Goal: Check status: Check status

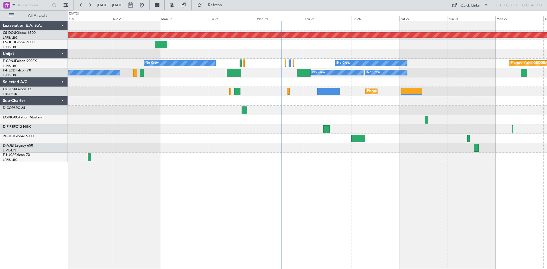
click at [333, 188] on div "Planned Maint London ([GEOGRAPHIC_DATA]) Planned Maint [GEOGRAPHIC_DATA] ([GEOG…" at bounding box center [307, 145] width 479 height 248
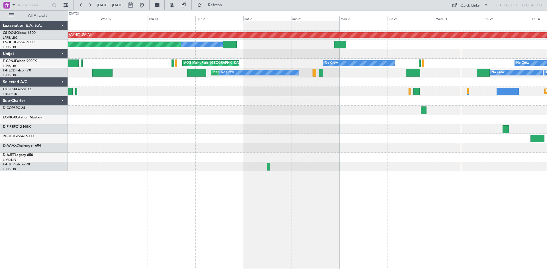
click at [337, 108] on div "Planned Maint London ([GEOGRAPHIC_DATA]) Owner Planned Maint [GEOGRAPHIC_DATA] …" at bounding box center [307, 96] width 479 height 150
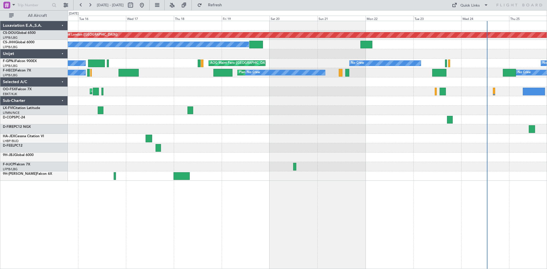
click at [333, 123] on div "Planned Maint London ([GEOGRAPHIC_DATA]) Planned Maint [GEOGRAPHIC_DATA] ([GEOG…" at bounding box center [307, 101] width 479 height 160
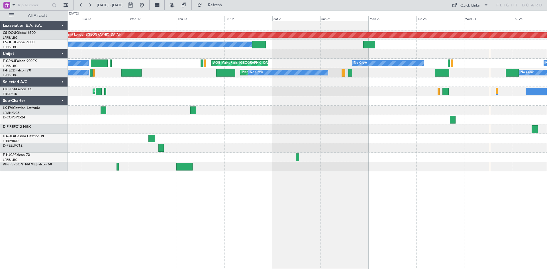
click at [298, 166] on div at bounding box center [307, 166] width 479 height 9
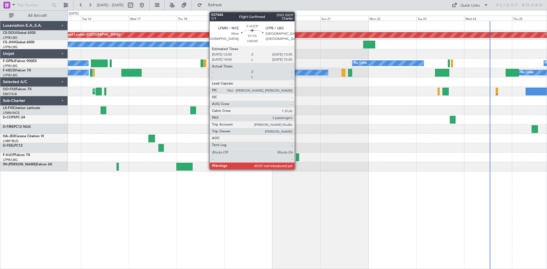
click at [297, 157] on div at bounding box center [297, 158] width 3 height 8
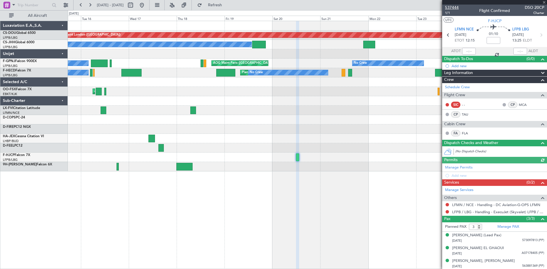
click at [454, 7] on span "537444" at bounding box center [452, 8] width 14 height 6
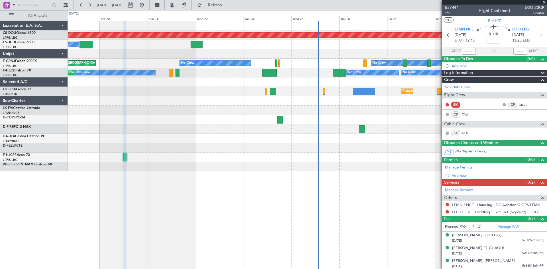
click at [211, 138] on div "Planned Maint London ([GEOGRAPHIC_DATA]) Owner Planned Maint [GEOGRAPHIC_DATA] …" at bounding box center [307, 96] width 479 height 150
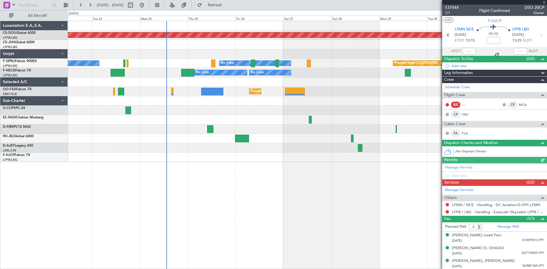
click at [183, 155] on div "Planned Maint London ([GEOGRAPHIC_DATA]) No Crew No Crew Planned Maint [GEOGRAP…" at bounding box center [307, 91] width 479 height 141
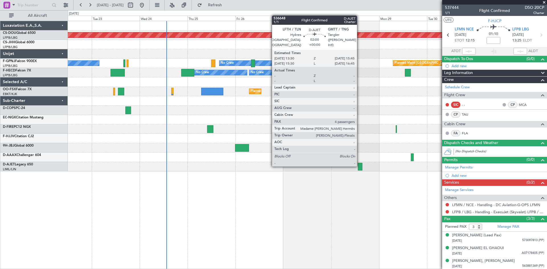
click at [360, 166] on div at bounding box center [360, 167] width 5 height 8
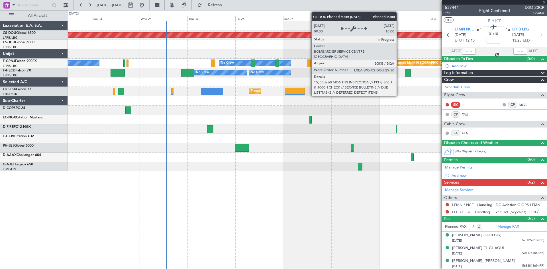
type input "4"
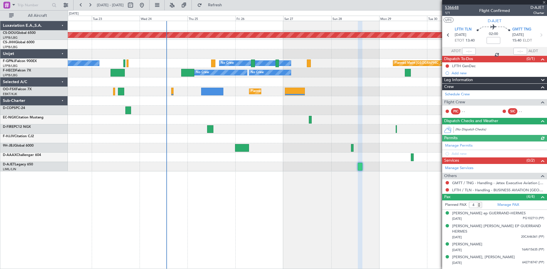
click at [449, 7] on span "536648" at bounding box center [452, 8] width 14 height 6
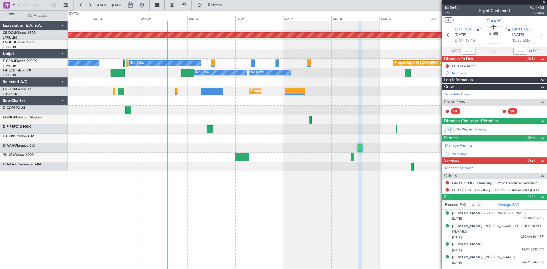
click at [317, 140] on div at bounding box center [307, 138] width 479 height 9
click at [254, 142] on div at bounding box center [307, 138] width 479 height 9
